Goal: Transaction & Acquisition: Purchase product/service

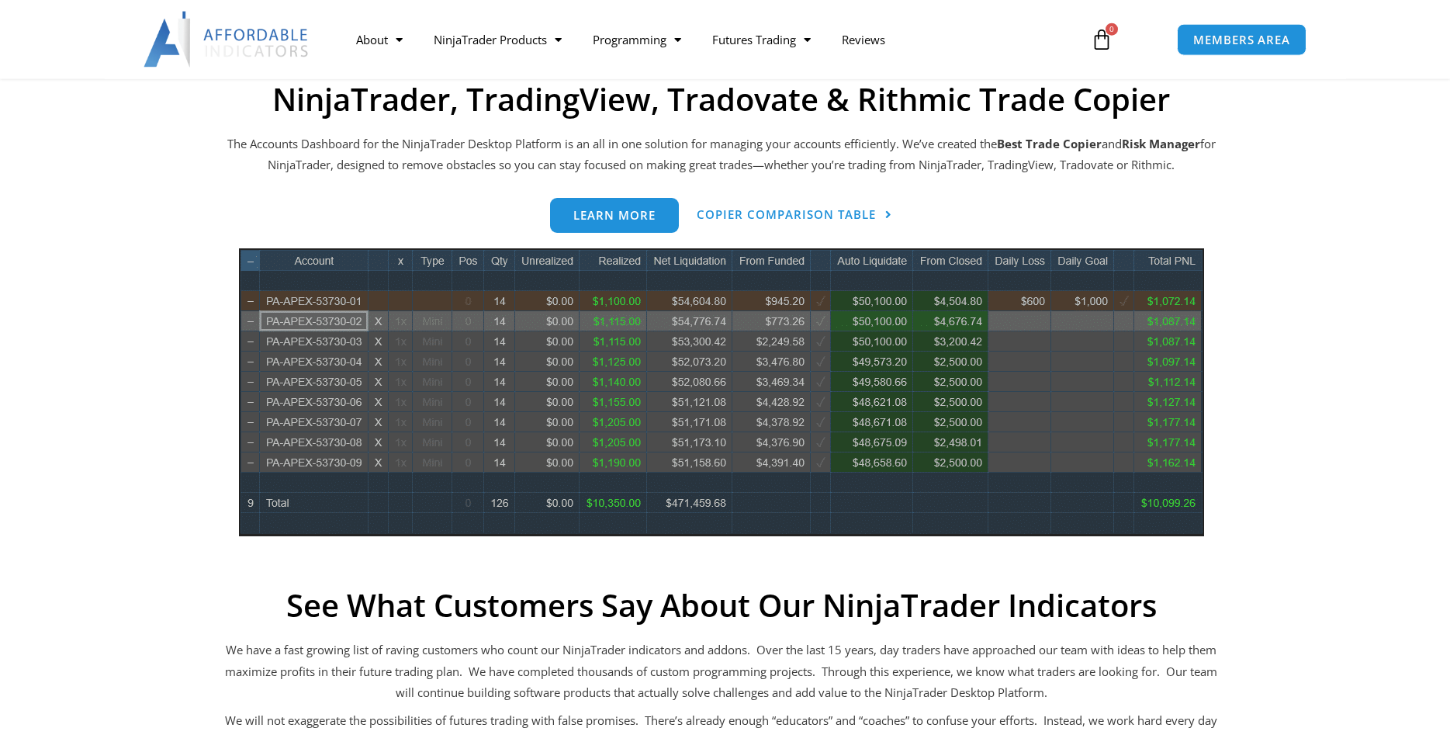
scroll to position [695, 0]
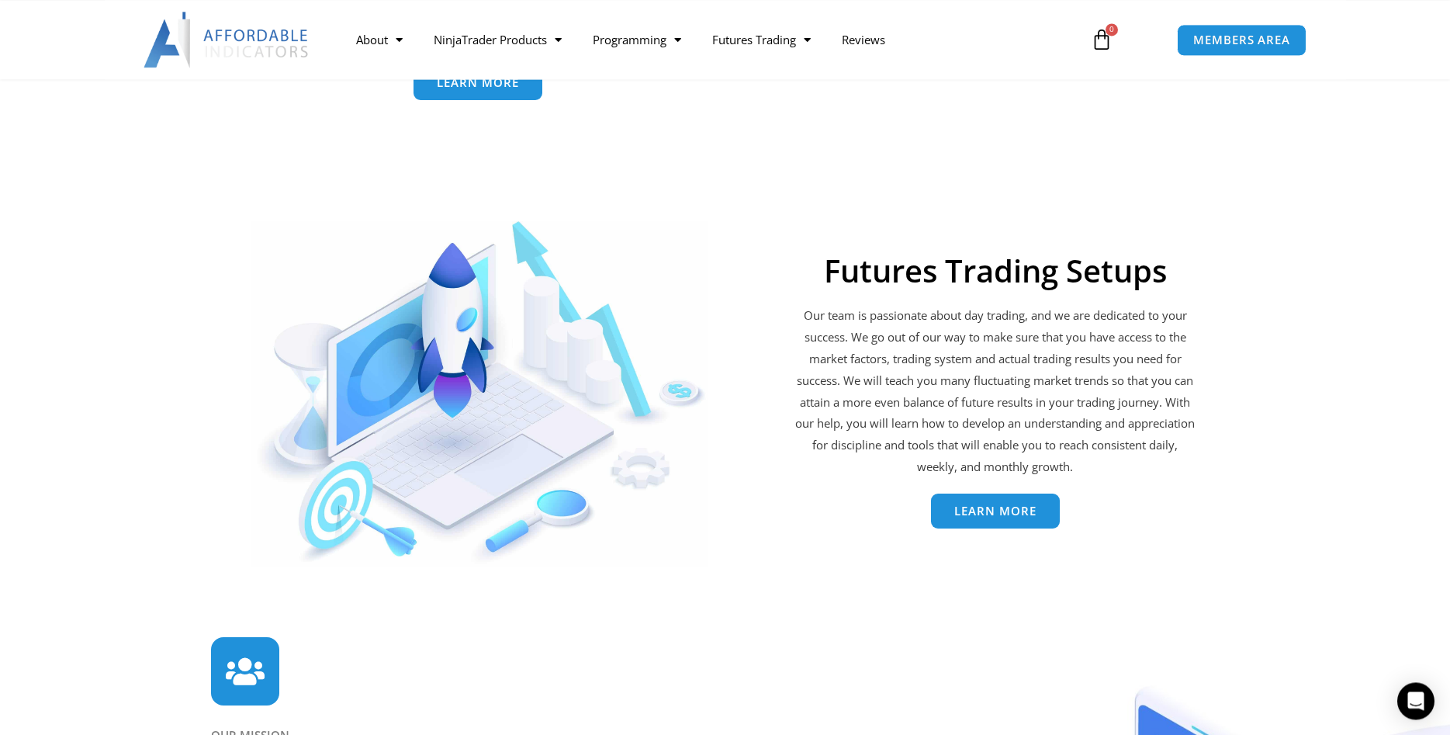
scroll to position [3075, 0]
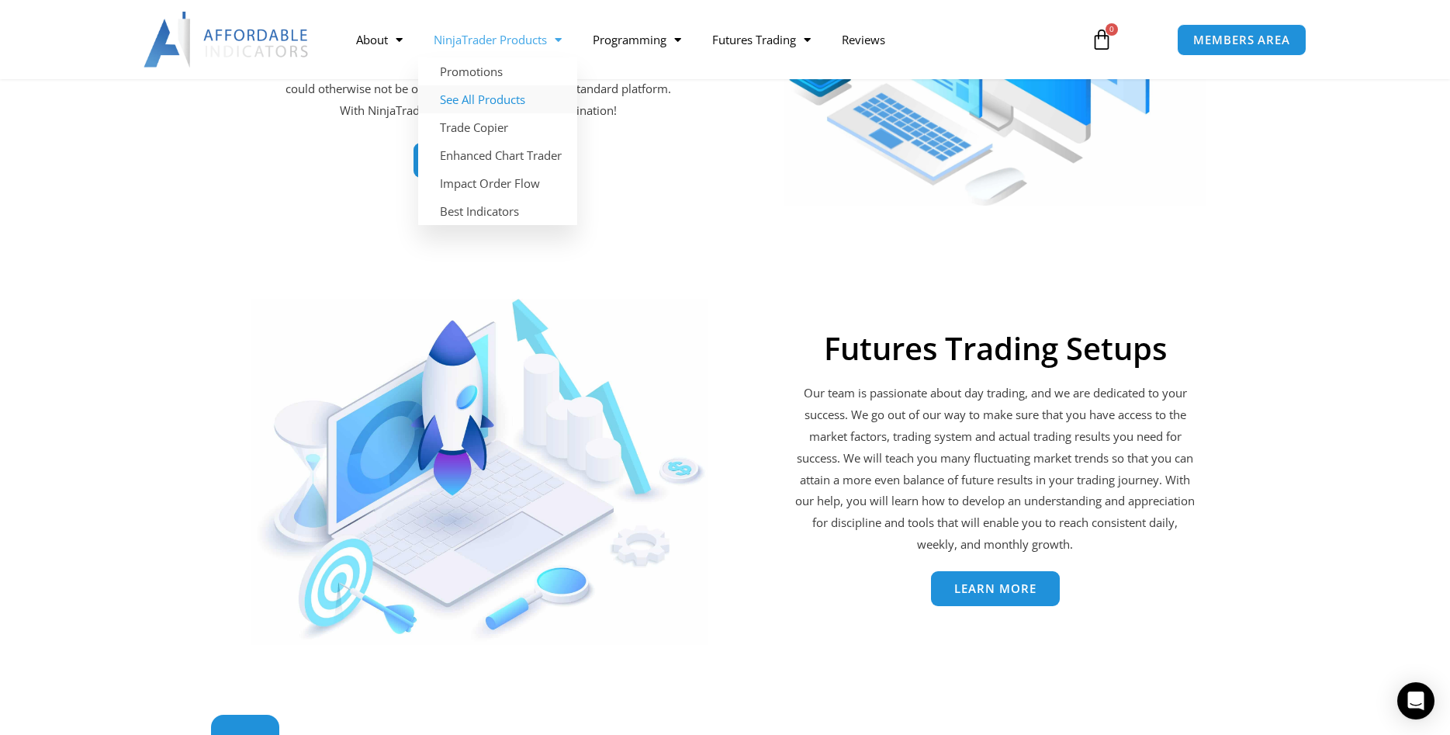
click at [494, 103] on link "See All Products" at bounding box center [497, 99] width 159 height 28
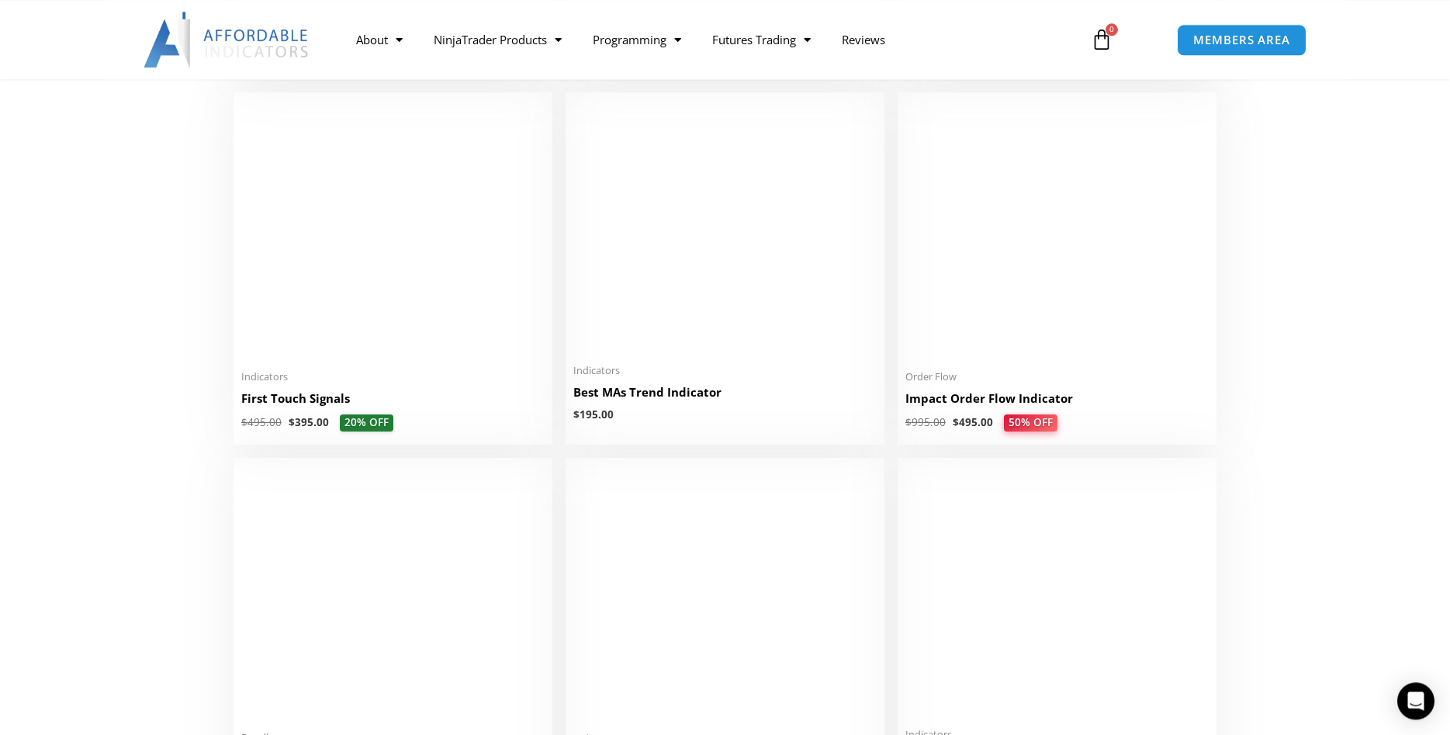
scroll to position [2457, 0]
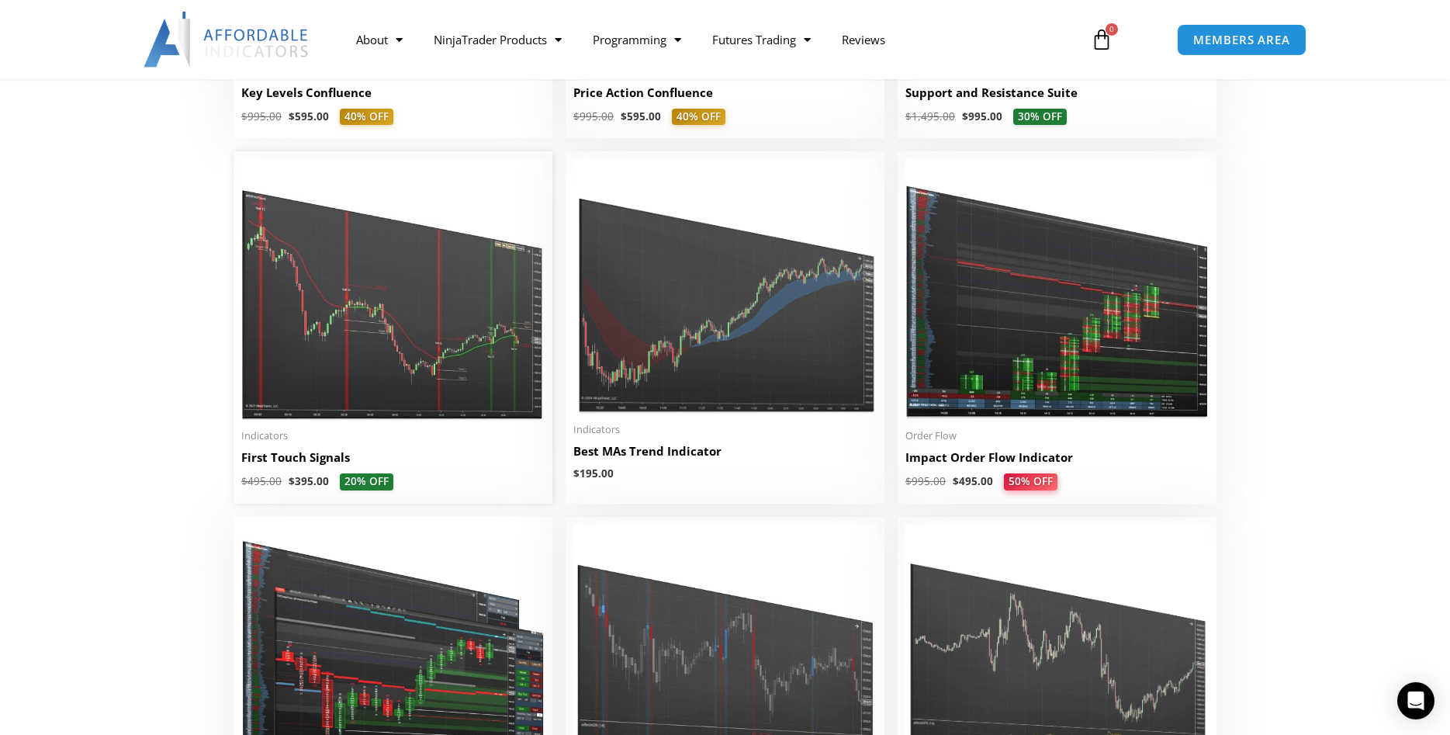
click at [297, 466] on h2 "First Touch Signals" at bounding box center [392, 457] width 303 height 16
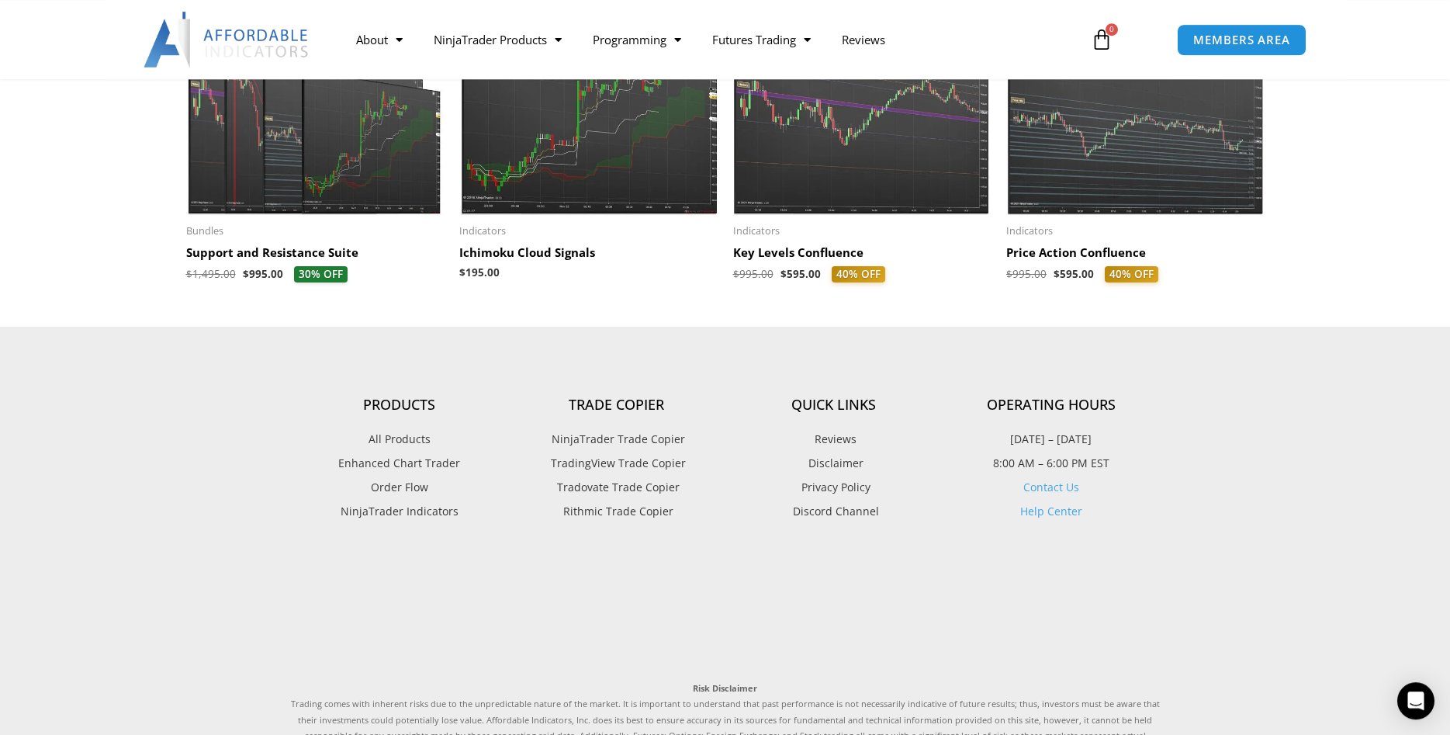
scroll to position [2210, 0]
